Goal: Transaction & Acquisition: Purchase product/service

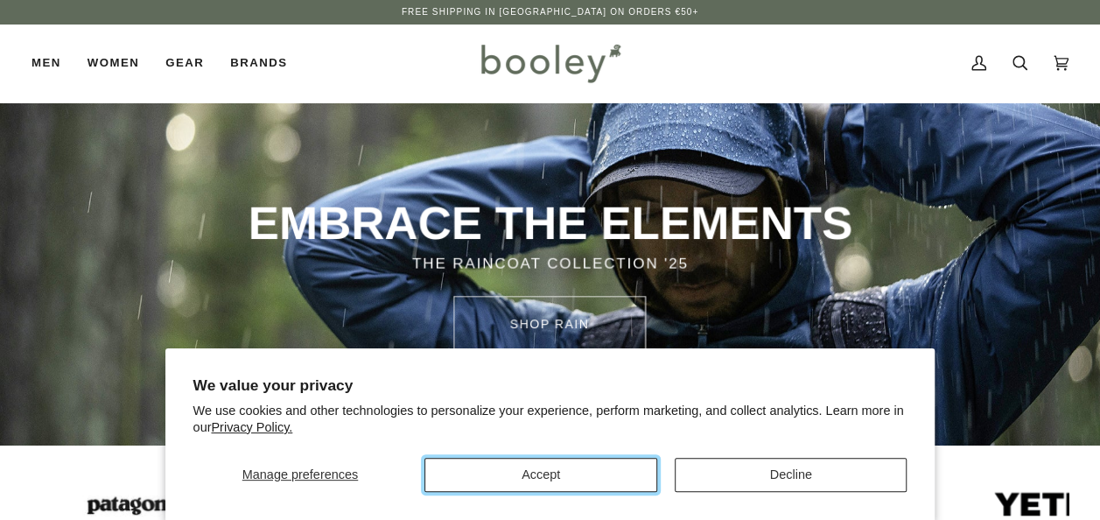
click at [653, 480] on button "Accept" at bounding box center [540, 475] width 233 height 34
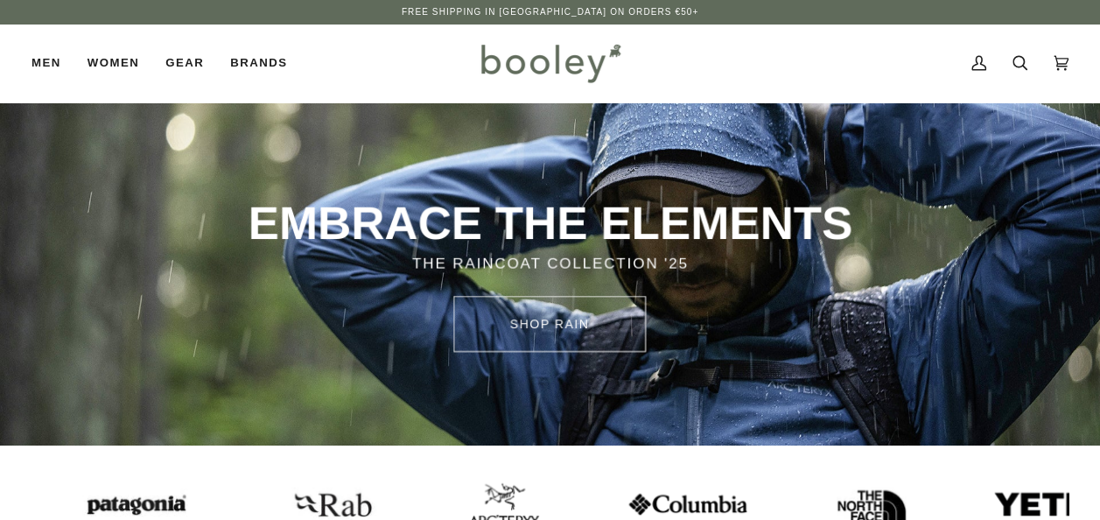
click at [578, 483] on div at bounding box center [574, 504] width 1089 height 88
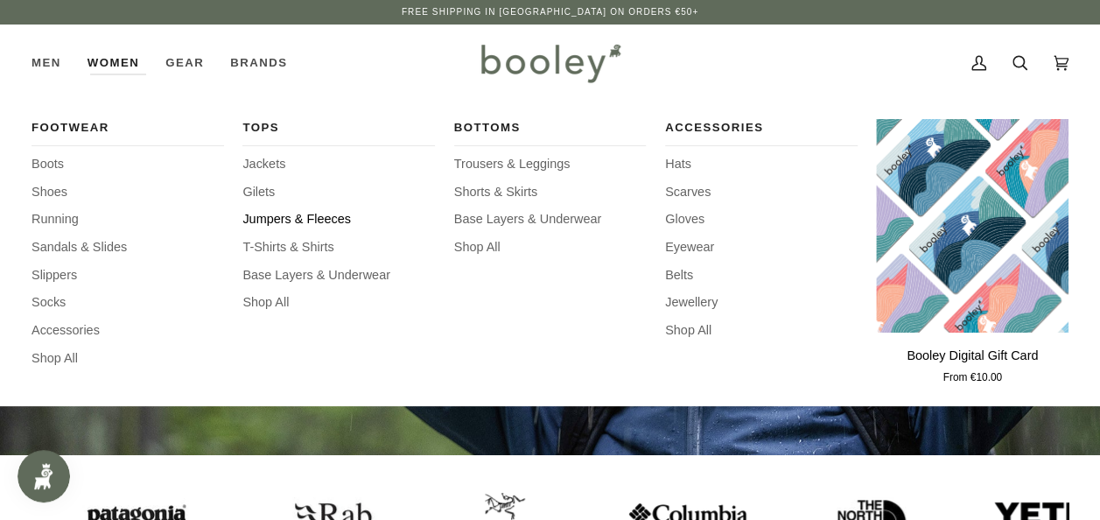
click at [299, 224] on span "Jumpers & Fleeces" at bounding box center [338, 219] width 193 height 19
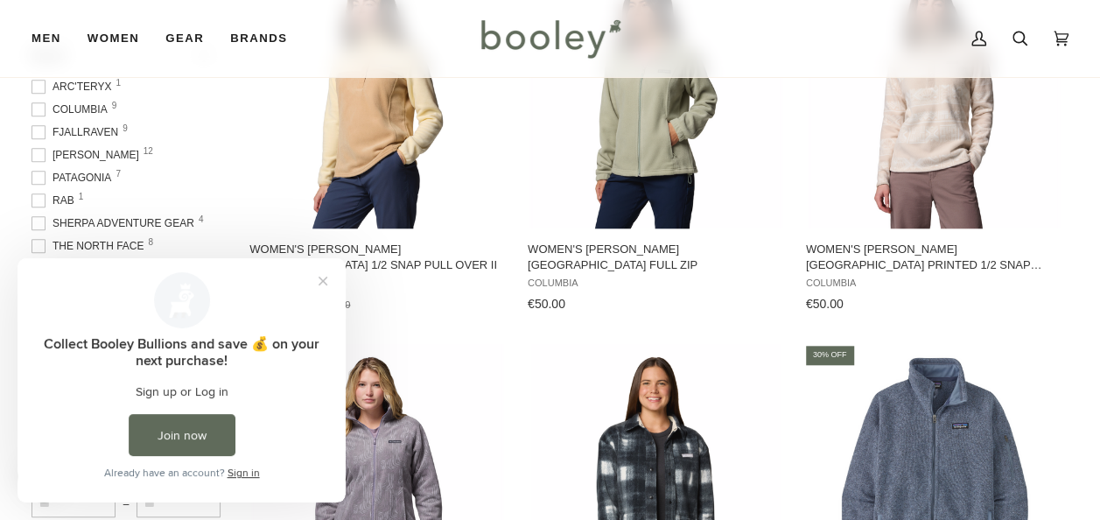
scroll to position [613, 0]
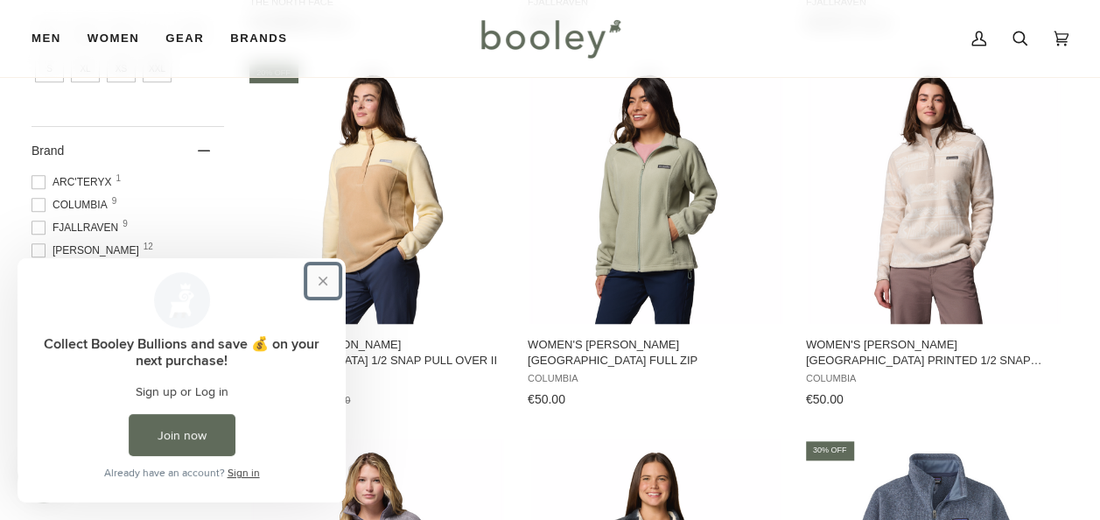
click at [320, 278] on button "Close prompt" at bounding box center [323, 281] width 32 height 32
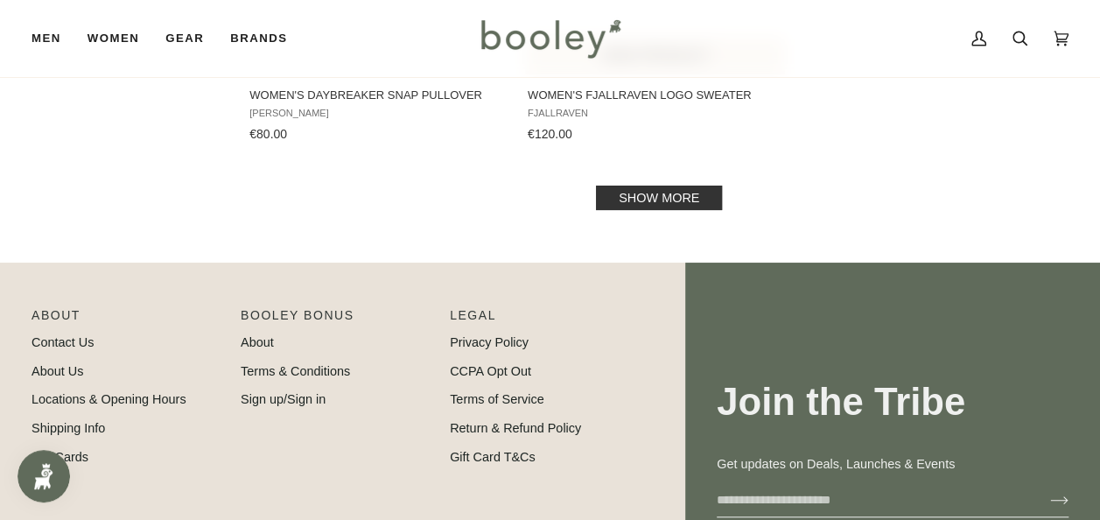
scroll to position [2538, 0]
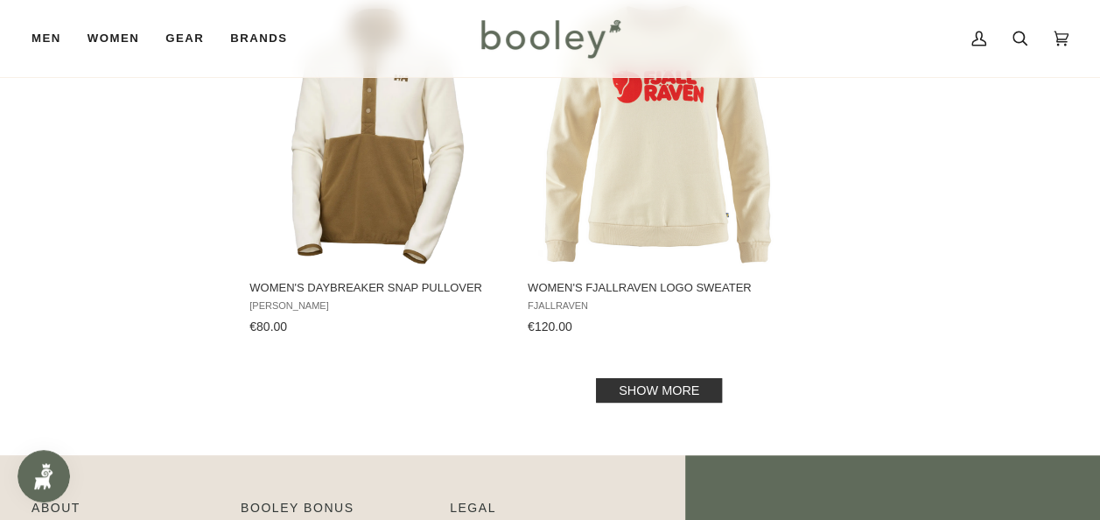
click at [681, 390] on link "Show more" at bounding box center [659, 390] width 126 height 25
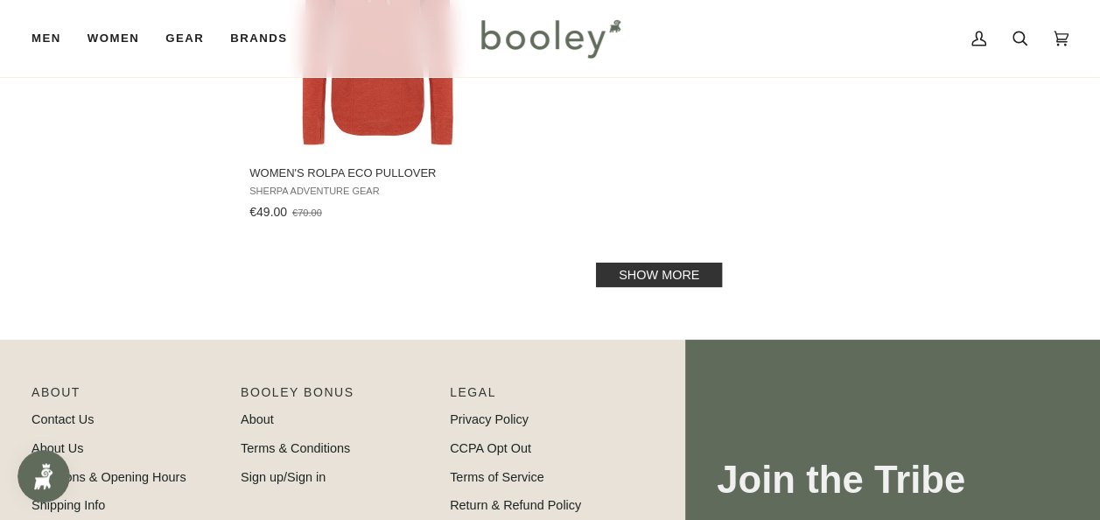
scroll to position [5338, 0]
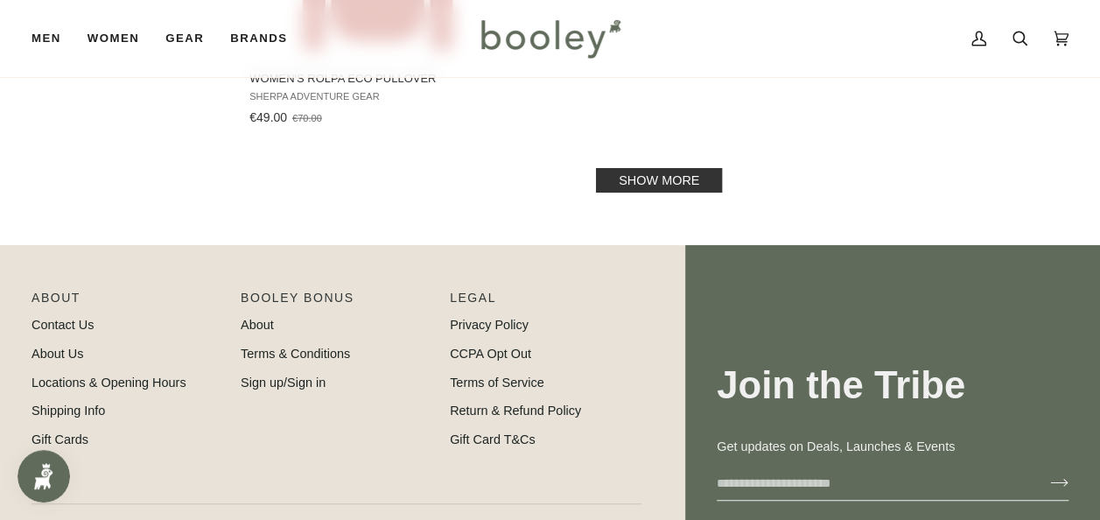
click at [662, 191] on link "Show more" at bounding box center [659, 180] width 126 height 25
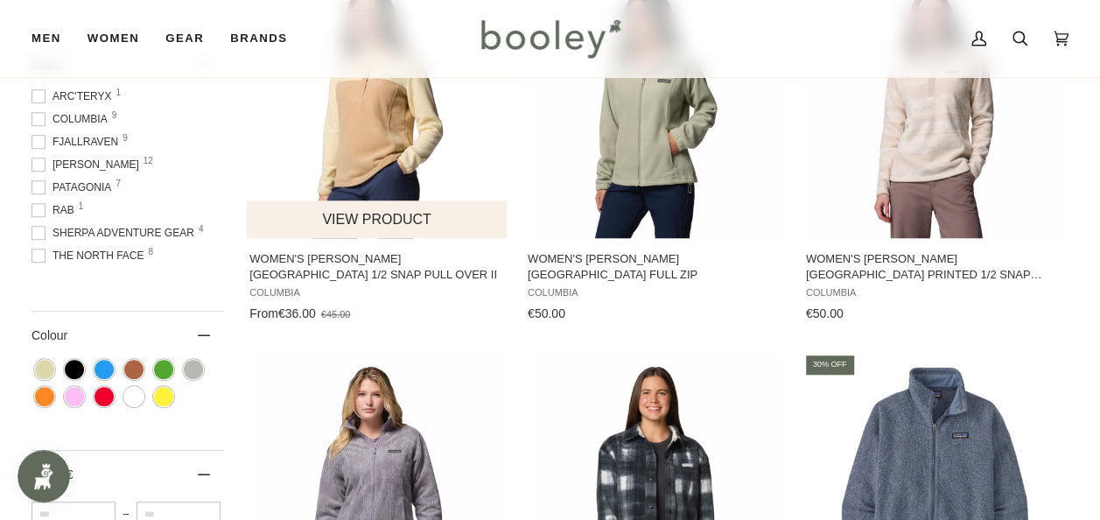
scroll to position [700, 0]
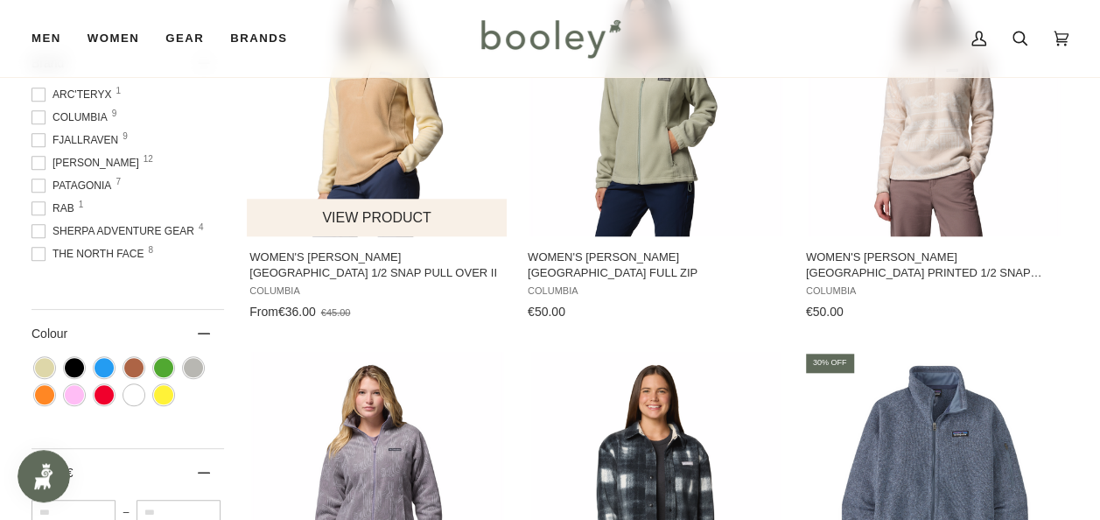
click at [359, 261] on span "Women's Benton Springs 1/2 Snap Pull Over II" at bounding box center [377, 265] width 256 height 32
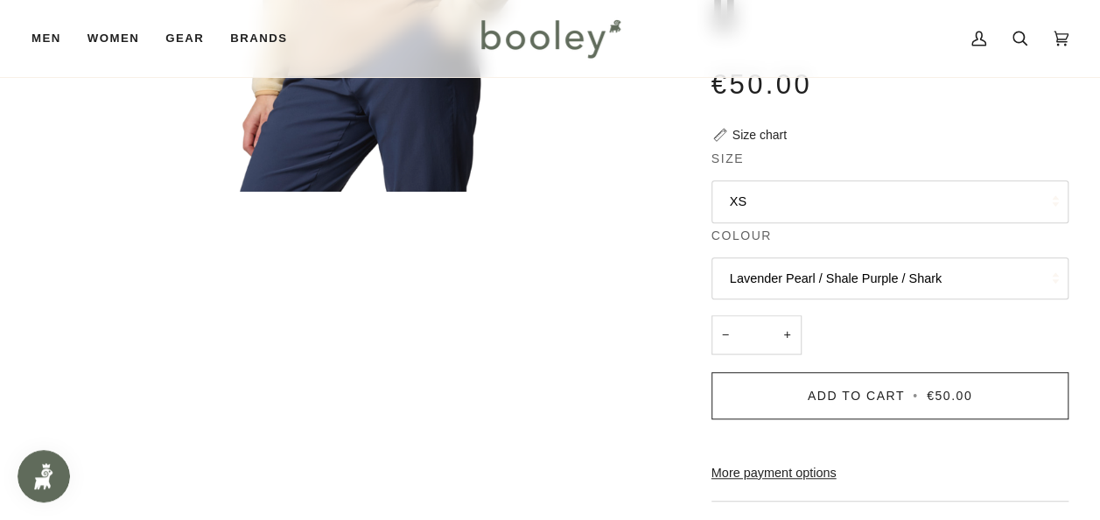
scroll to position [438, 0]
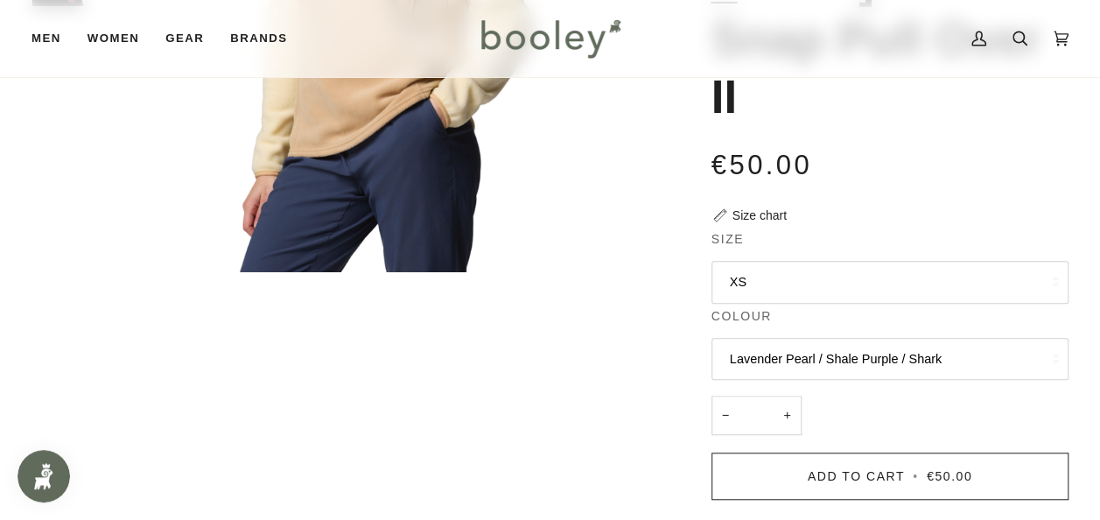
click at [880, 338] on button "Lavender Pearl / Shale Purple / Shark" at bounding box center [889, 359] width 357 height 43
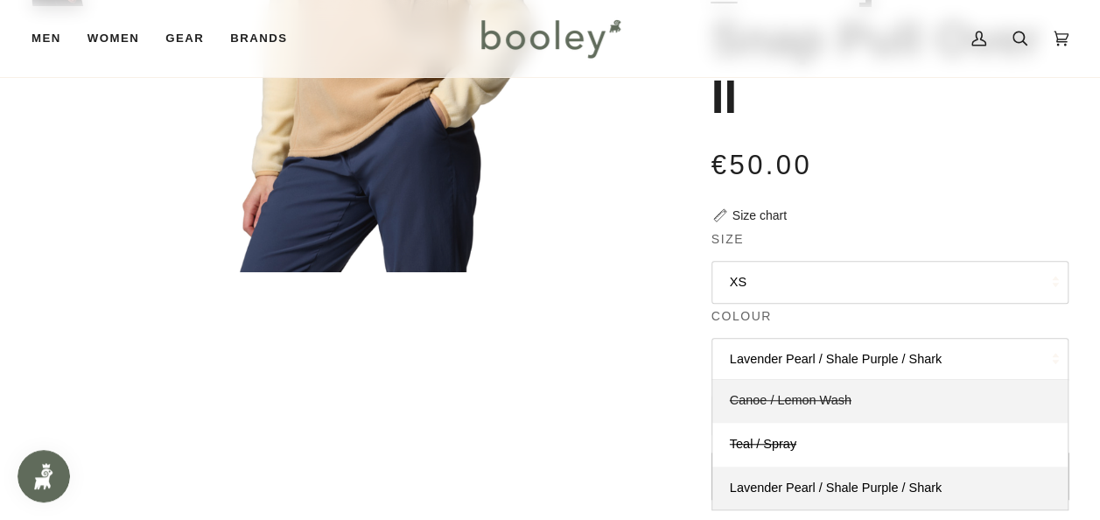
click at [848, 379] on link "Canoe / Lemon Wash" at bounding box center [889, 401] width 355 height 44
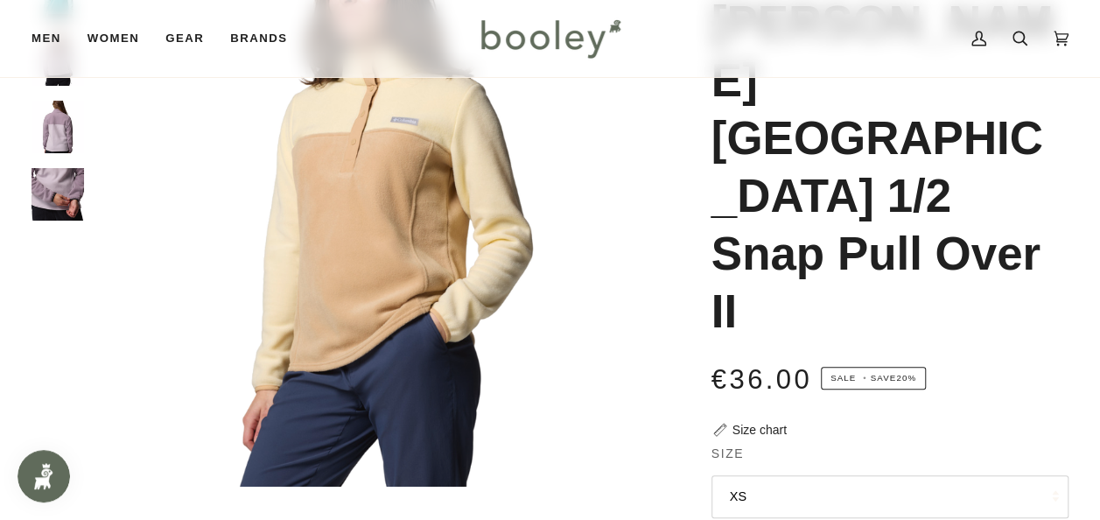
scroll to position [263, 0]
